Goal: Use online tool/utility: Utilize a website feature to perform a specific function

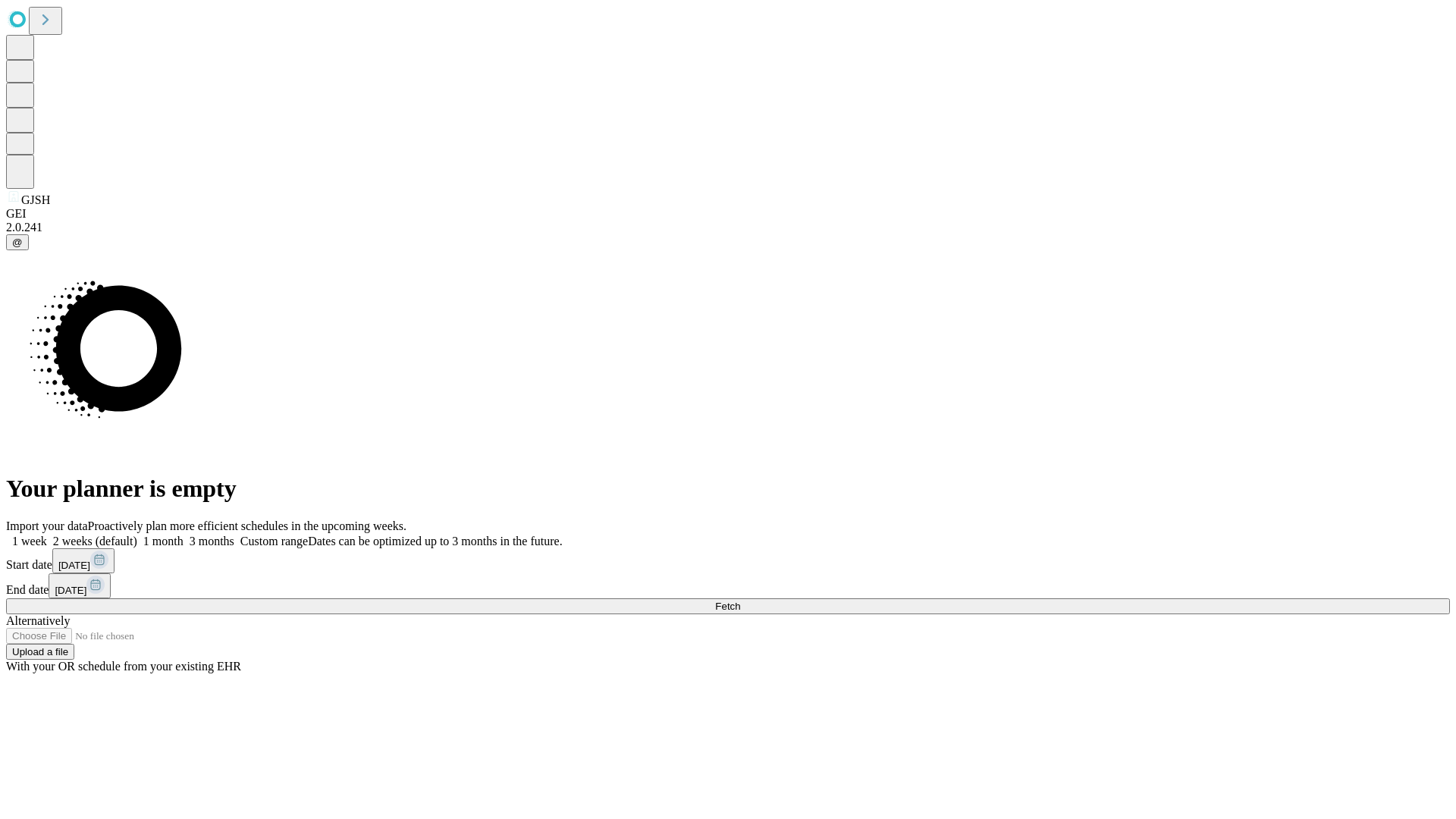
click at [740, 601] on span "Fetch" at bounding box center [727, 606] width 25 height 11
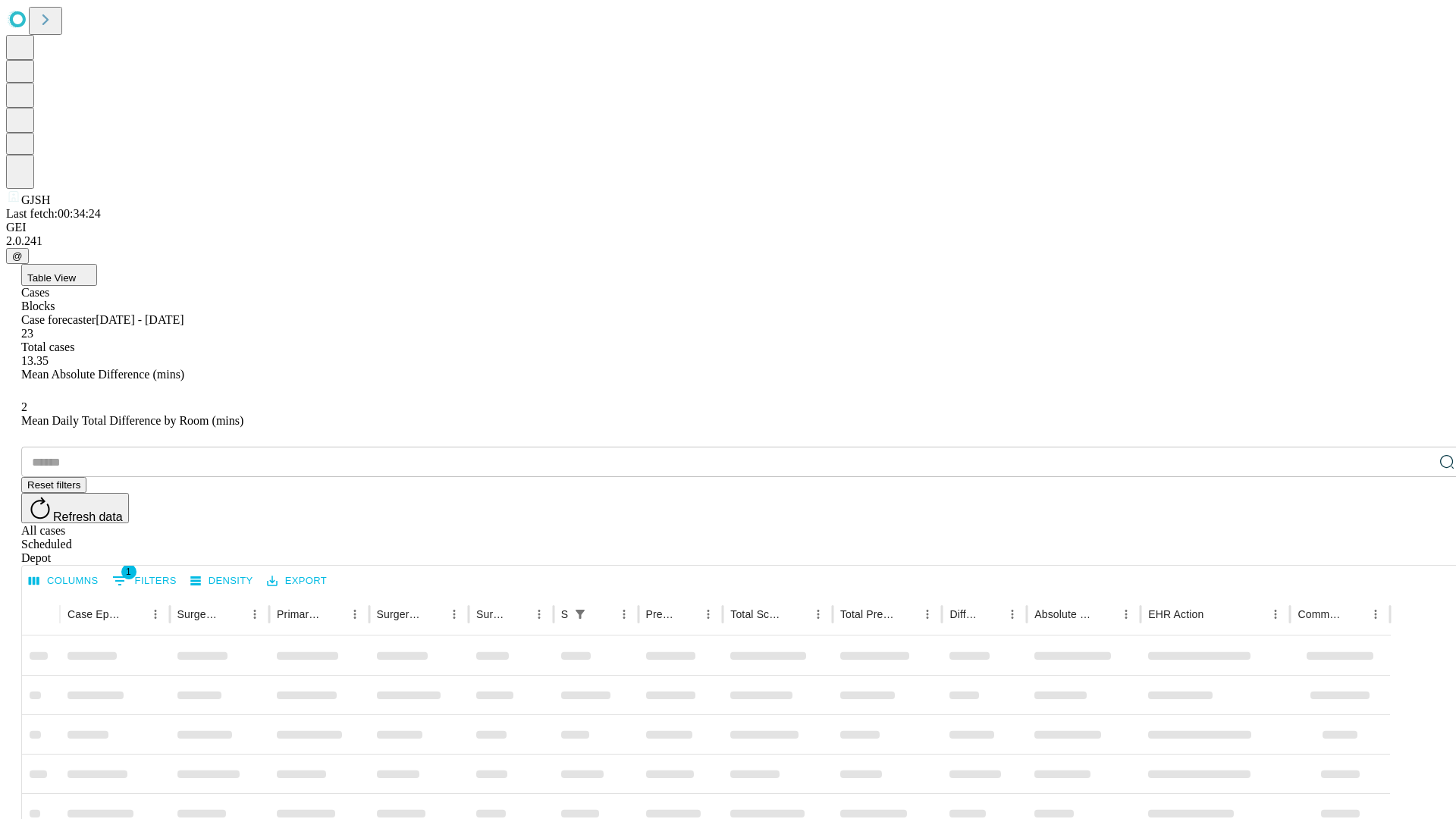
click at [76, 272] on span "Table View" at bounding box center [51, 278] width 48 height 11
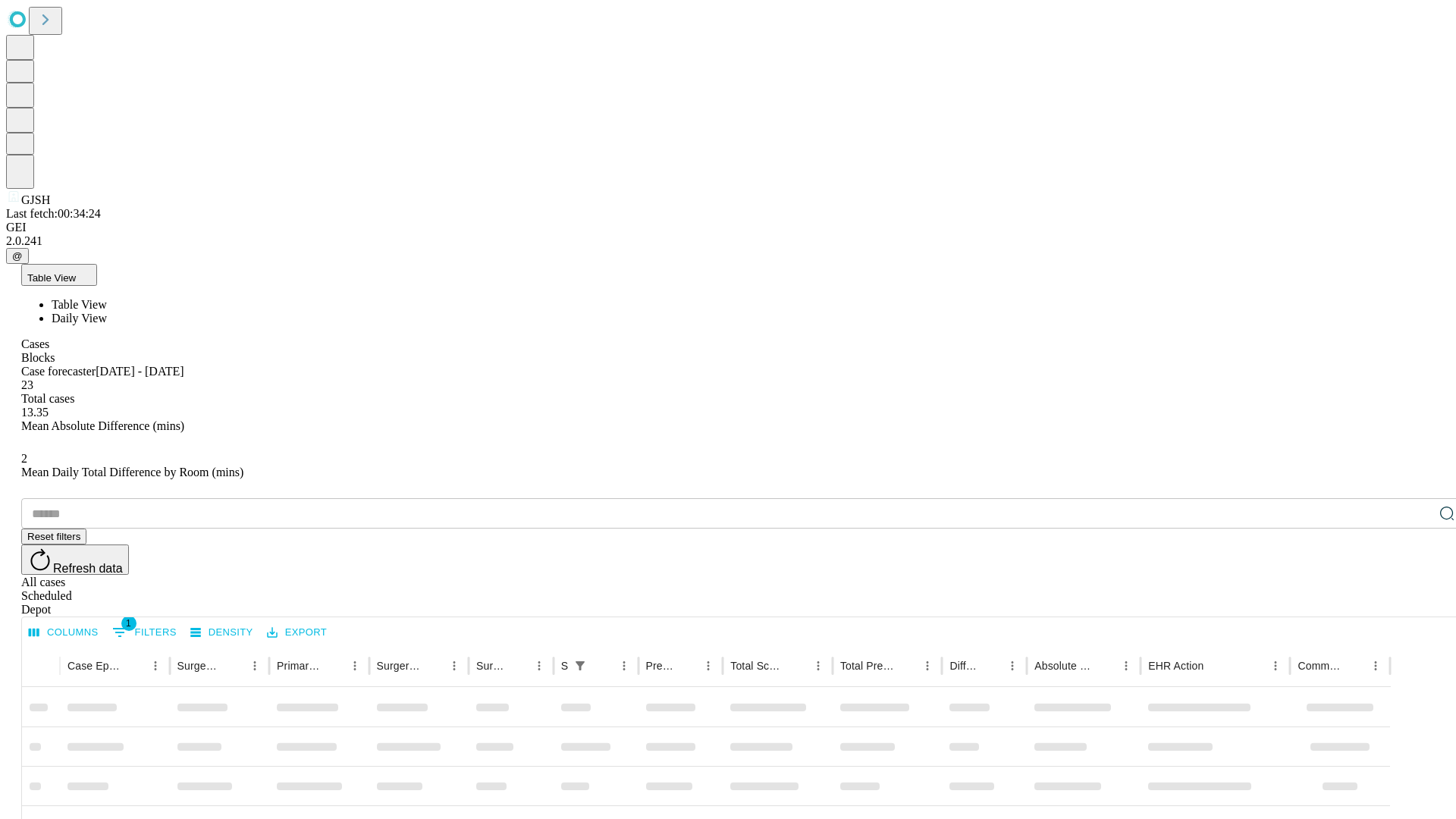
click at [107, 312] on span "Daily View" at bounding box center [79, 318] width 55 height 13
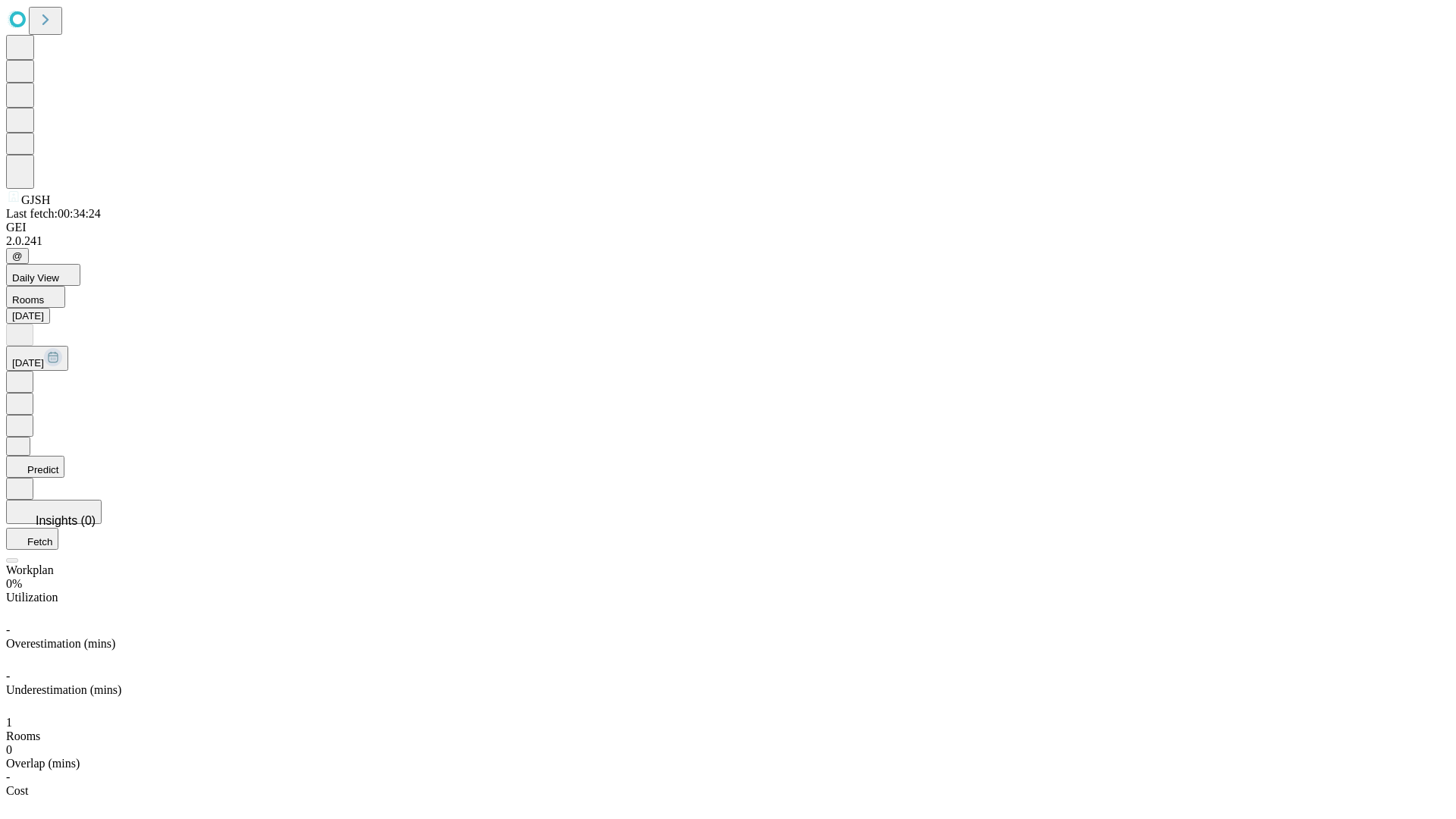
click at [64, 456] on button "Predict" at bounding box center [35, 467] width 58 height 22
